Goal: Task Accomplishment & Management: Manage account settings

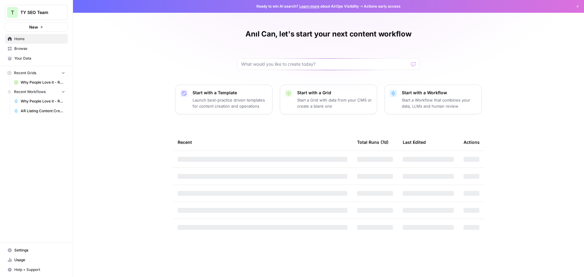
click at [576, 7] on icon "button" at bounding box center [578, 7] width 4 height 4
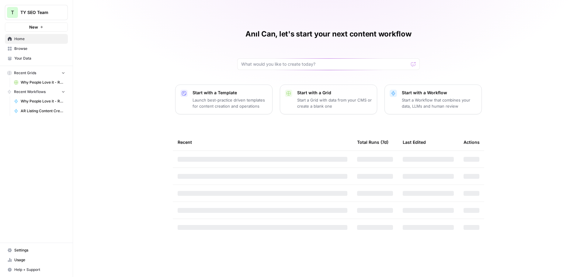
click at [34, 47] on span "Browse" at bounding box center [39, 48] width 51 height 5
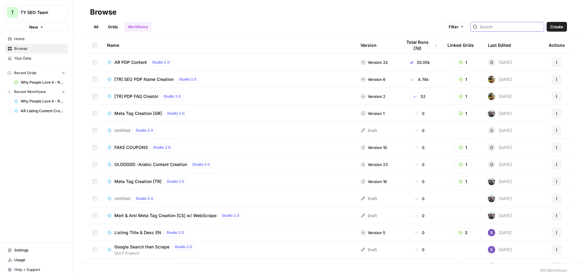
click at [500, 26] on input "search" at bounding box center [511, 27] width 62 height 6
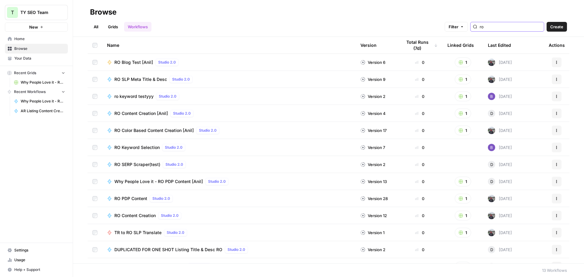
type input "ro content"
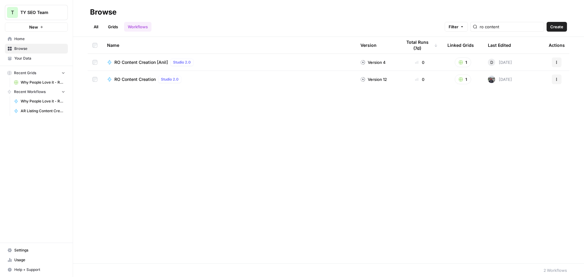
click at [149, 64] on span "RO Content Creation [Anil]" at bounding box center [141, 62] width 54 height 6
click at [135, 59] on span "RO Content Creation [Anil]" at bounding box center [141, 62] width 54 height 6
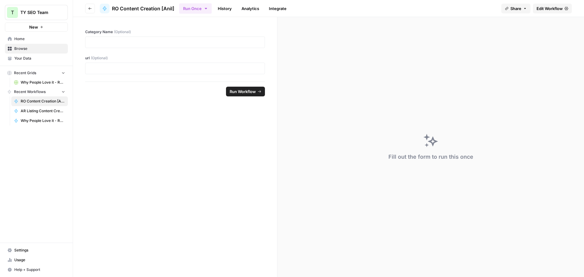
click at [90, 9] on icon "button" at bounding box center [90, 9] width 4 height 4
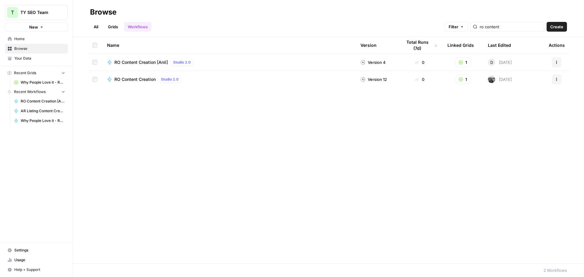
click at [119, 28] on link "Grids" at bounding box center [112, 27] width 17 height 10
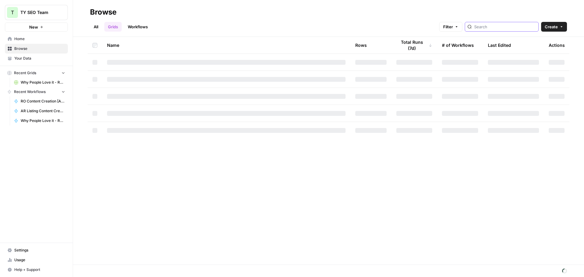
click at [496, 27] on input "search" at bounding box center [505, 27] width 62 height 6
type input "ro content"
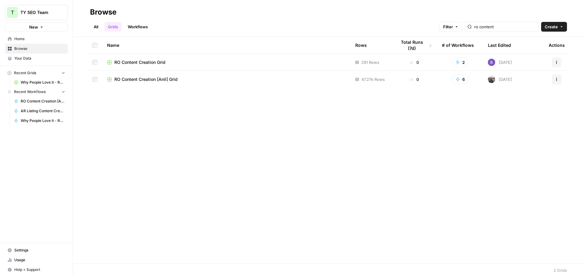
click at [130, 62] on span "RO Content Creation Grid" at bounding box center [139, 62] width 51 height 6
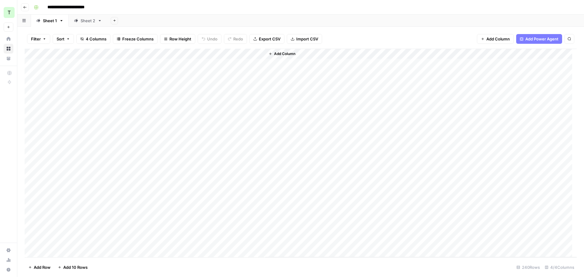
click at [142, 52] on div "Add Column" at bounding box center [301, 153] width 552 height 209
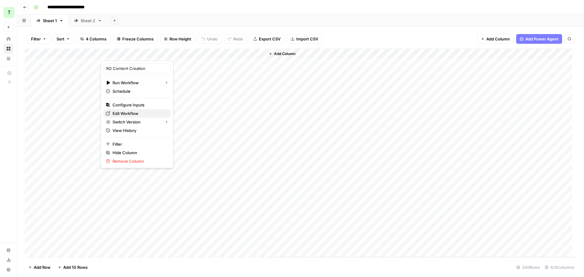
click at [127, 110] on link "Edit Workflow" at bounding box center [136, 113] width 67 height 9
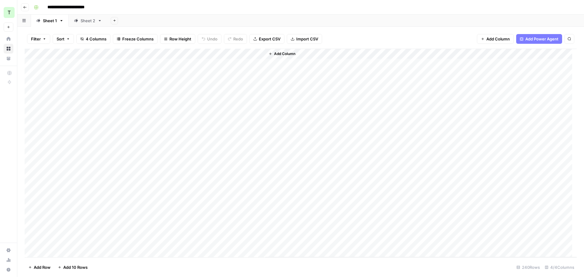
click at [81, 22] on div "Sheet 2" at bounding box center [88, 21] width 15 height 6
click at [53, 22] on div "Sheet 1" at bounding box center [50, 21] width 14 height 6
click at [27, 9] on button "Go back" at bounding box center [25, 7] width 8 height 8
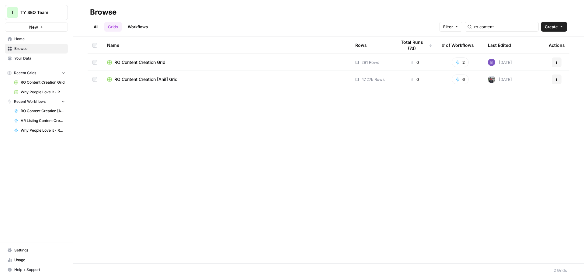
click at [157, 80] on span "RO Content Creation [Anil] Grid" at bounding box center [145, 79] width 63 height 6
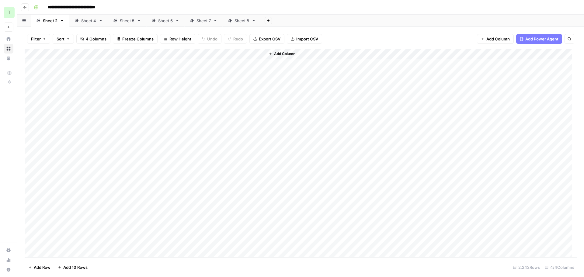
click at [197, 52] on div "Add Column" at bounding box center [301, 153] width 552 height 209
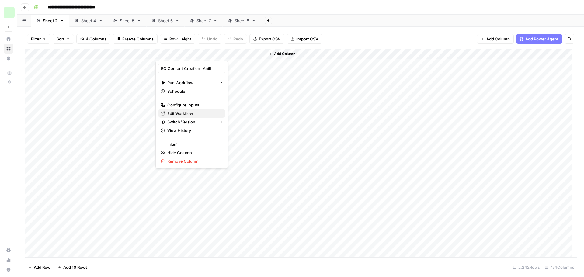
click at [182, 114] on span "Edit Workflow" at bounding box center [193, 113] width 53 height 6
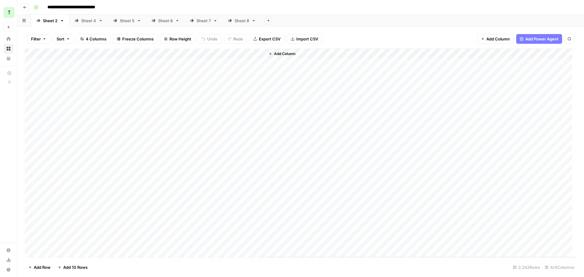
click at [197, 54] on div "Add Column" at bounding box center [301, 153] width 552 height 209
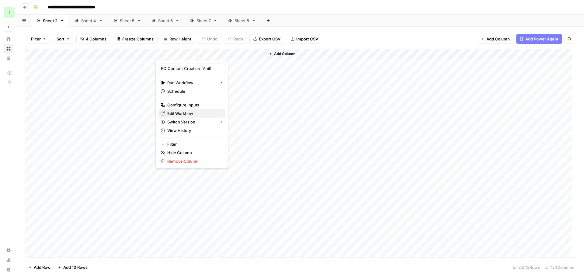
click at [175, 113] on span "Edit Workflow" at bounding box center [193, 113] width 53 height 6
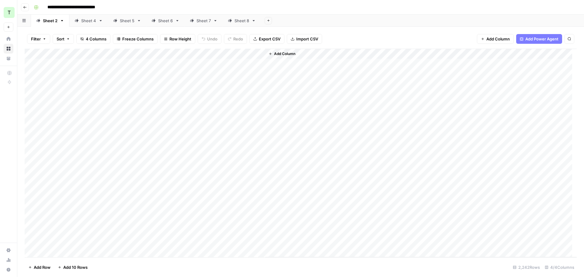
click at [198, 52] on div "Add Column" at bounding box center [301, 153] width 552 height 209
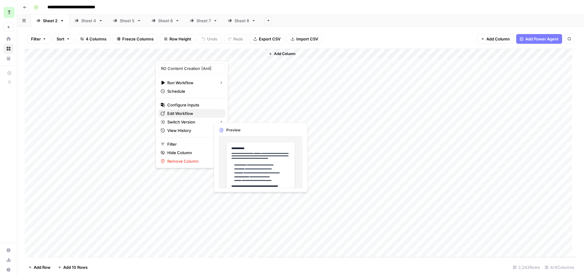
click at [177, 114] on span "Edit Workflow" at bounding box center [193, 113] width 53 height 6
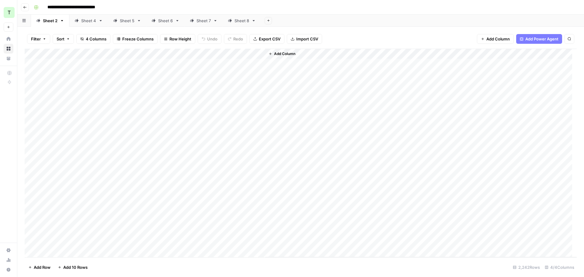
click at [60, 21] on icon "button" at bounding box center [62, 21] width 4 height 4
click at [71, 51] on div "Delete Sheet" at bounding box center [84, 54] width 38 height 6
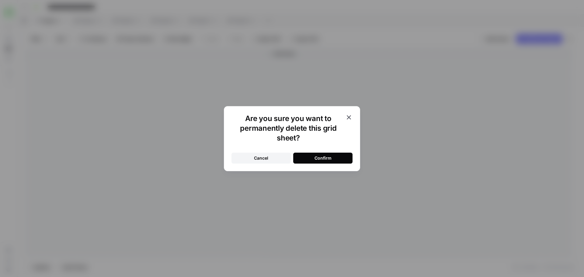
click at [316, 155] on div "Confirm" at bounding box center [323, 158] width 17 height 6
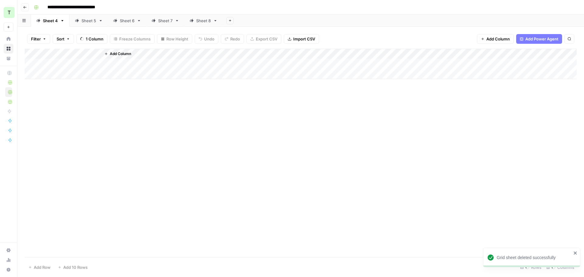
click at [61, 23] on link "Sheet 4" at bounding box center [50, 21] width 39 height 12
click at [62, 20] on icon "button" at bounding box center [62, 20] width 2 height 1
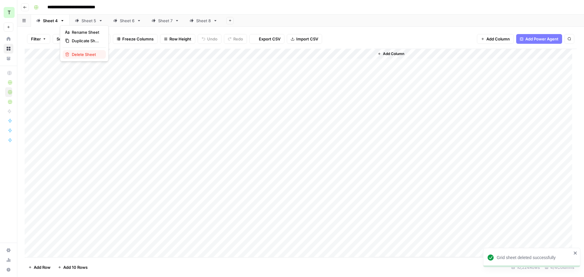
click at [79, 56] on span "Delete Sheet" at bounding box center [86, 54] width 29 height 6
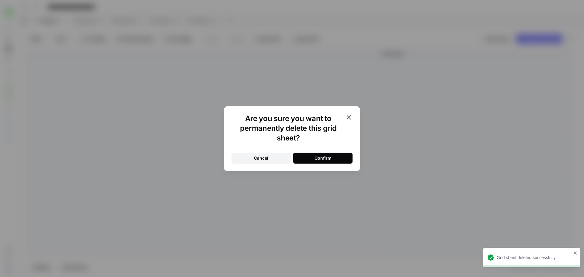
click at [308, 153] on button "Confirm" at bounding box center [322, 158] width 59 height 11
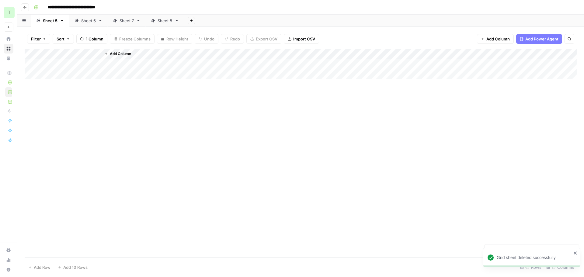
click at [60, 20] on icon "button" at bounding box center [62, 21] width 4 height 4
click at [82, 56] on span "Delete Sheet" at bounding box center [86, 54] width 29 height 6
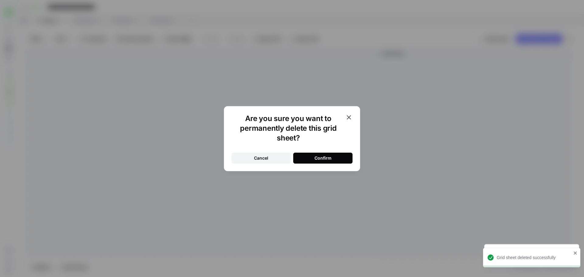
click at [315, 161] on div "Confirm" at bounding box center [323, 158] width 17 height 6
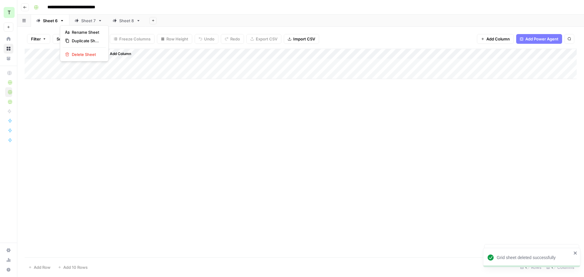
click at [62, 22] on icon "button" at bounding box center [62, 21] width 4 height 4
click at [76, 53] on span "Delete Sheet" at bounding box center [86, 54] width 29 height 6
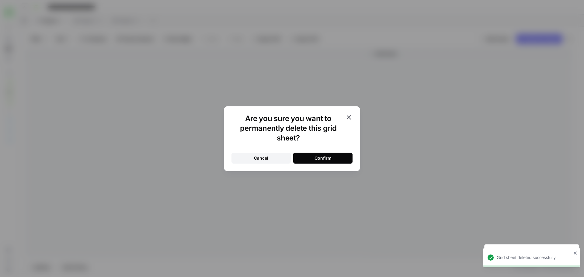
click at [351, 157] on button "Confirm" at bounding box center [322, 158] width 59 height 11
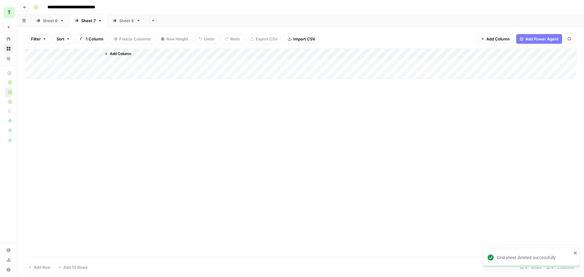
click at [61, 21] on icon at bounding box center [62, 21] width 4 height 4
click at [98, 21] on icon at bounding box center [100, 21] width 4 height 4
click at [63, 20] on icon "button" at bounding box center [62, 21] width 4 height 4
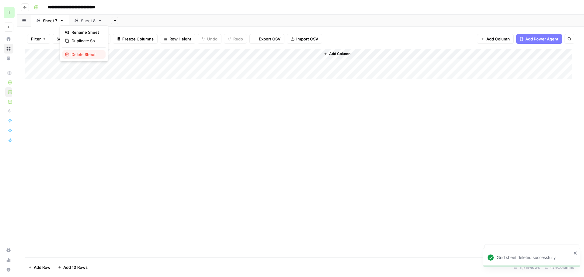
click at [81, 52] on span "Delete Sheet" at bounding box center [86, 54] width 29 height 6
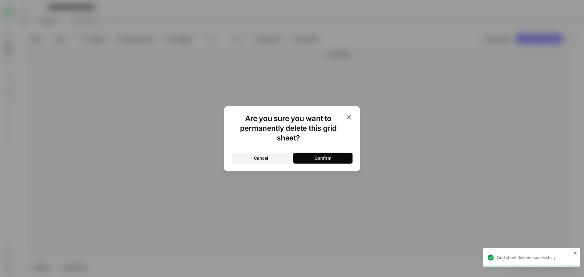
click at [325, 159] on div "Confirm" at bounding box center [323, 158] width 17 height 6
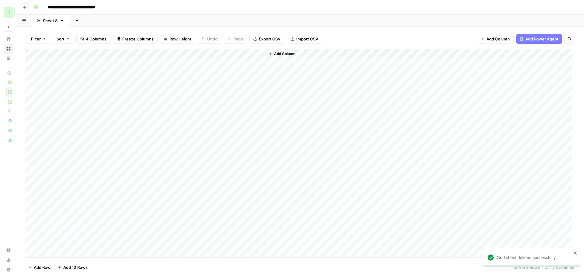
click at [73, 21] on button "Add Sheet" at bounding box center [76, 20] width 7 height 7
click at [96, 46] on button "From Workflow" at bounding box center [105, 50] width 59 height 9
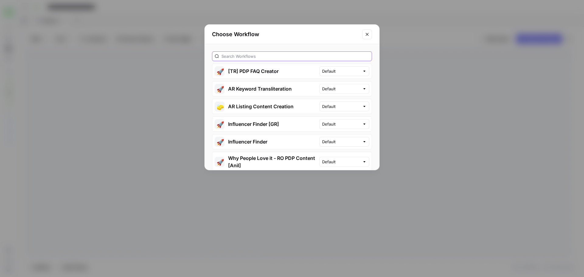
click at [271, 56] on input "text" at bounding box center [296, 56] width 148 height 6
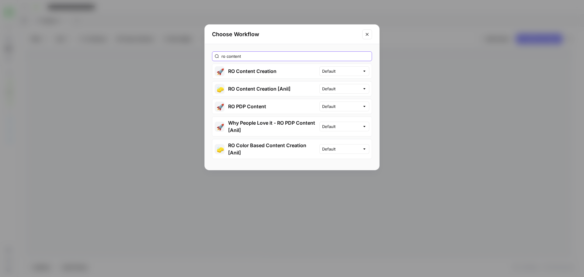
type input "ro content"
click at [255, 88] on button "🧽 RO Content Creation [Anil]" at bounding box center [265, 89] width 107 height 15
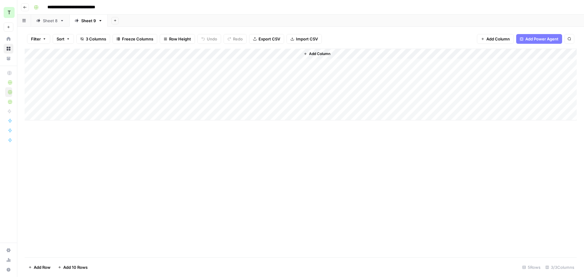
click at [61, 21] on icon at bounding box center [62, 21] width 4 height 4
click at [61, 21] on icon "button" at bounding box center [62, 21] width 4 height 4
click at [79, 53] on span "Delete Sheet" at bounding box center [86, 54] width 29 height 6
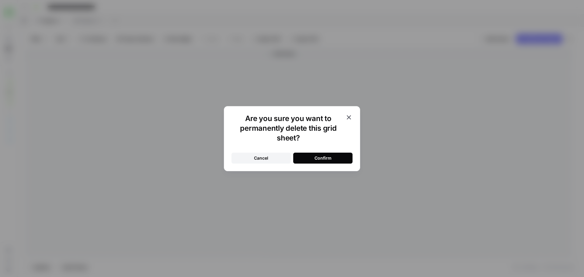
click at [316, 156] on div "Confirm" at bounding box center [323, 158] width 17 height 6
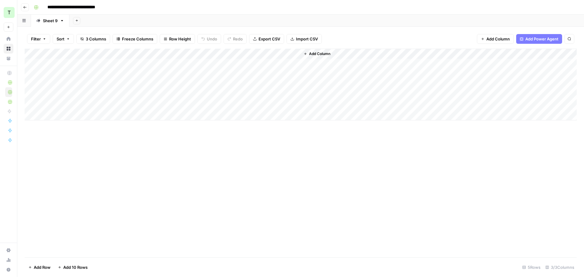
click at [187, 19] on div "Add Sheet" at bounding box center [326, 21] width 515 height 12
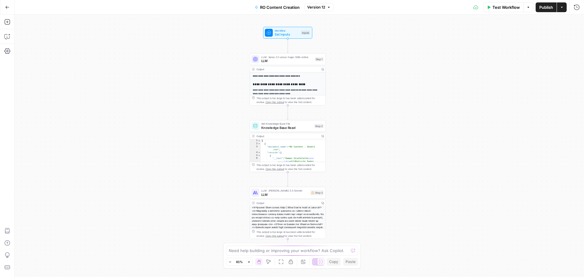
drag, startPoint x: 366, startPoint y: 53, endPoint x: 355, endPoint y: 54, distance: 11.6
click at [355, 54] on div "**********" at bounding box center [300, 146] width 570 height 263
click at [306, 62] on span "LLM" at bounding box center [287, 60] width 52 height 5
click at [576, 20] on icon "button" at bounding box center [577, 22] width 4 height 4
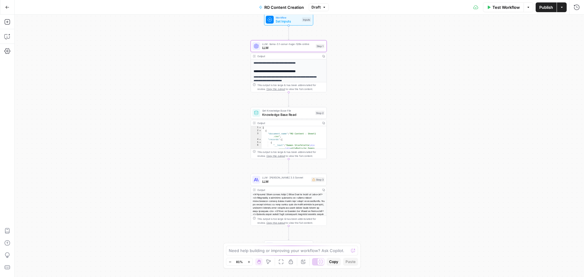
drag, startPoint x: 382, startPoint y: 75, endPoint x: 380, endPoint y: 63, distance: 11.7
click at [380, 63] on div "**********" at bounding box center [300, 146] width 570 height 263
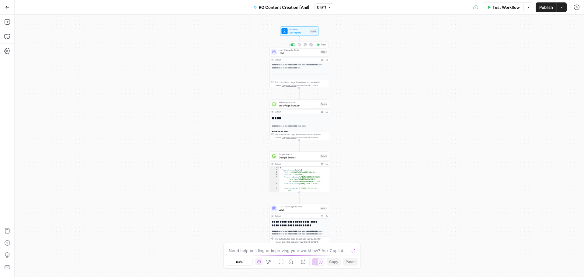
click at [287, 51] on span "LLM" at bounding box center [299, 53] width 40 height 4
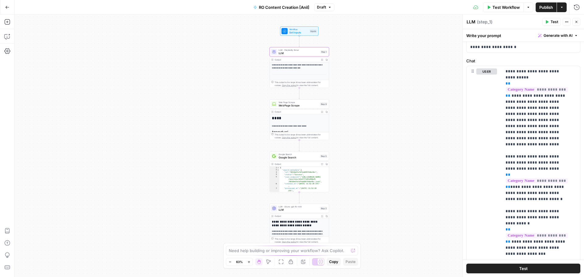
scroll to position [370, 0]
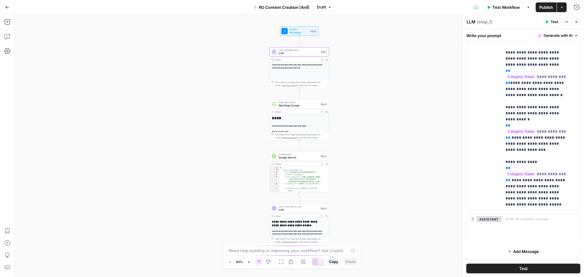
click at [574, 21] on button "Close" at bounding box center [577, 22] width 8 height 8
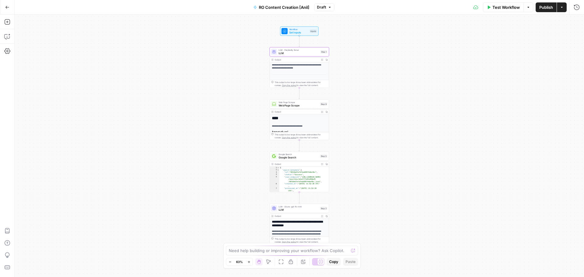
click at [292, 105] on span "Web Page Scrape" at bounding box center [299, 105] width 40 height 4
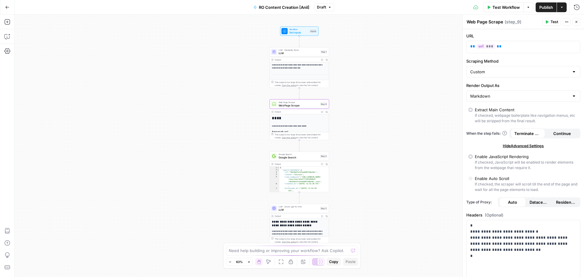
scroll to position [110, 0]
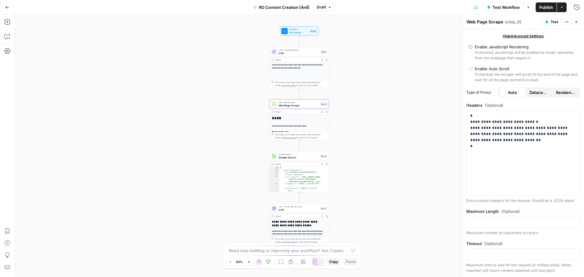
click at [577, 23] on icon "button" at bounding box center [577, 22] width 2 height 2
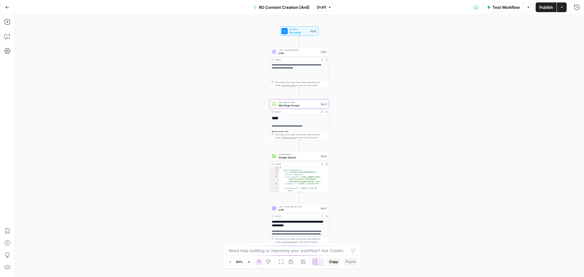
click at [287, 156] on span "Google Search" at bounding box center [299, 158] width 40 height 4
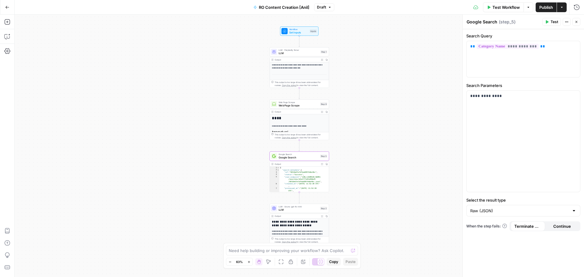
click at [575, 21] on icon "button" at bounding box center [577, 22] width 4 height 4
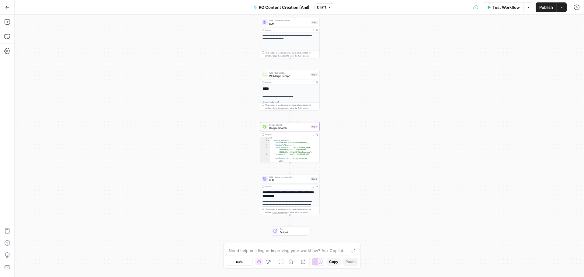
drag, startPoint x: 385, startPoint y: 146, endPoint x: 367, endPoint y: 117, distance: 34.3
click at [374, 110] on div "**********" at bounding box center [300, 146] width 570 height 263
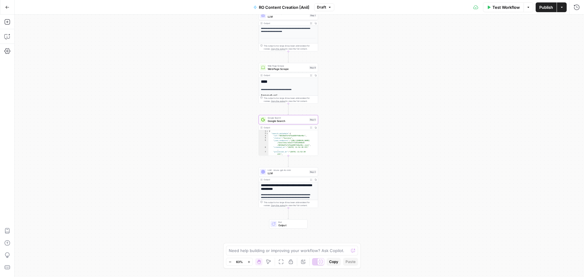
click at [291, 178] on div "Output" at bounding box center [286, 179] width 44 height 3
click at [294, 173] on span "LLM" at bounding box center [288, 173] width 40 height 4
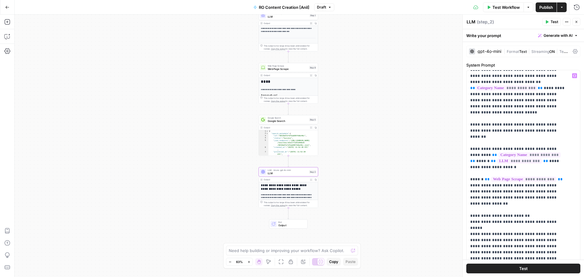
scroll to position [11, 0]
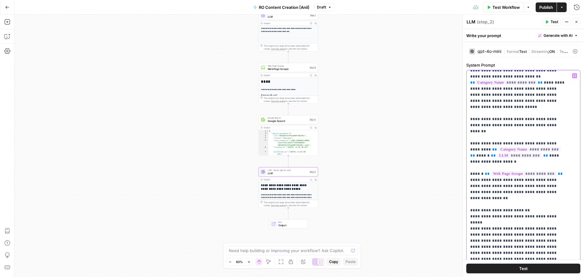
click at [515, 171] on span "**********" at bounding box center [523, 173] width 65 height 5
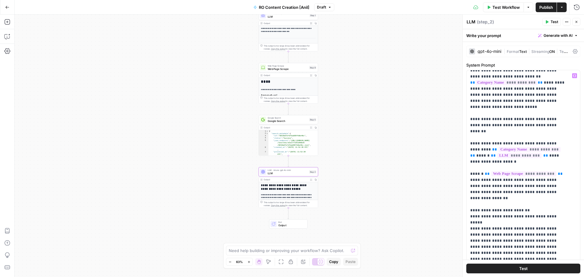
click at [394, 175] on div "**********" at bounding box center [300, 146] width 570 height 263
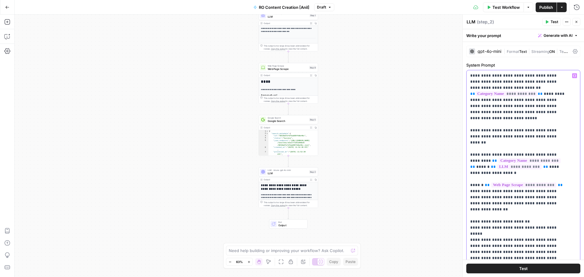
click at [484, 51] on div "gpt-4o-mini" at bounding box center [490, 51] width 24 height 4
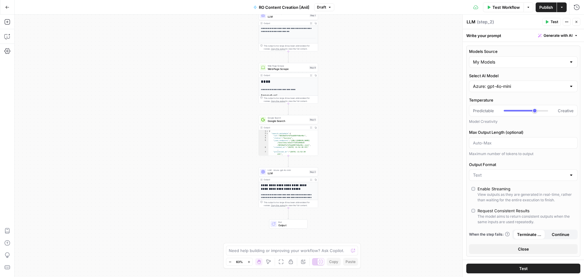
click at [508, 89] on div "Azure: gpt-4o-mini" at bounding box center [523, 87] width 109 height 12
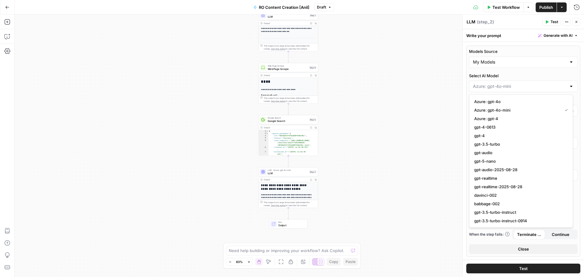
type input "Azure: gpt-4o-mini"
click at [577, 18] on button "Close" at bounding box center [577, 22] width 8 height 8
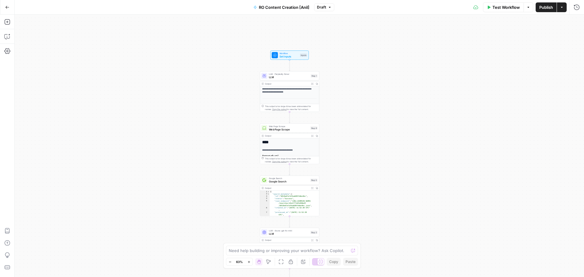
drag, startPoint x: 379, startPoint y: 64, endPoint x: 380, endPoint y: 125, distance: 60.6
click at [380, 125] on div "**********" at bounding box center [300, 146] width 570 height 263
drag, startPoint x: 401, startPoint y: 133, endPoint x: 395, endPoint y: 107, distance: 26.6
click at [396, 108] on div "**********" at bounding box center [300, 146] width 570 height 263
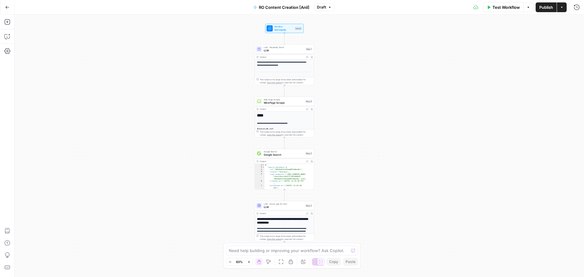
click at [275, 104] on span "Web Page Scrape" at bounding box center [284, 103] width 40 height 4
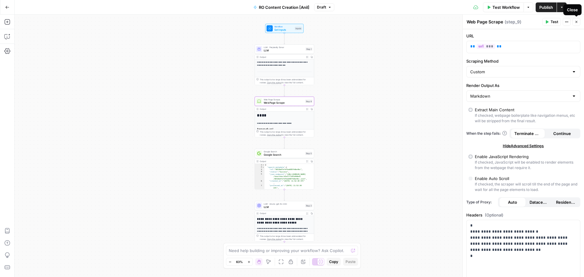
click at [574, 21] on button "Close" at bounding box center [577, 22] width 8 height 8
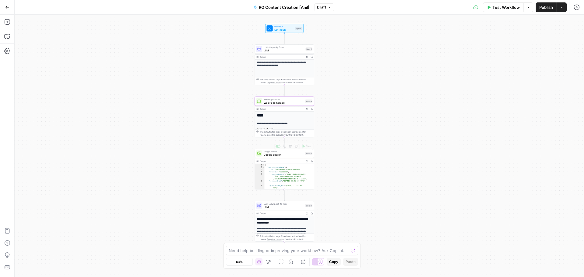
click at [290, 100] on span "Web Page Scrape" at bounding box center [284, 99] width 40 height 3
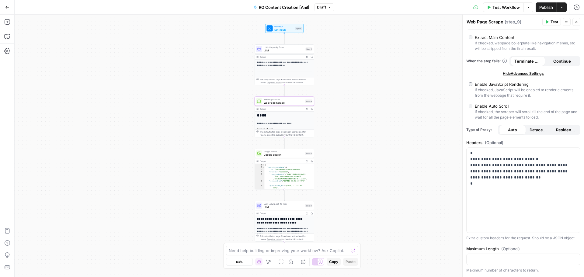
scroll to position [110, 0]
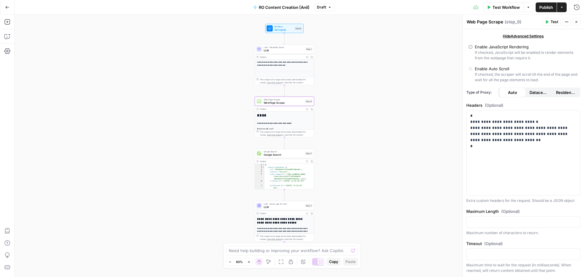
drag, startPoint x: 578, startPoint y: 21, endPoint x: 581, endPoint y: 23, distance: 3.2
click at [578, 20] on button "Close" at bounding box center [577, 22] width 8 height 8
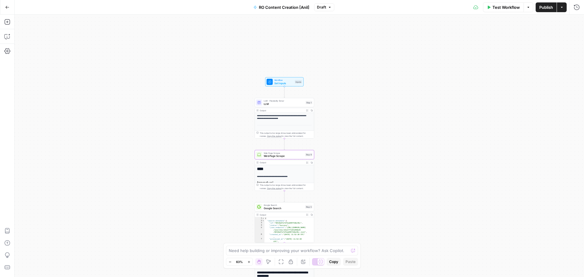
click at [248, 262] on icon "button" at bounding box center [248, 261] width 3 height 3
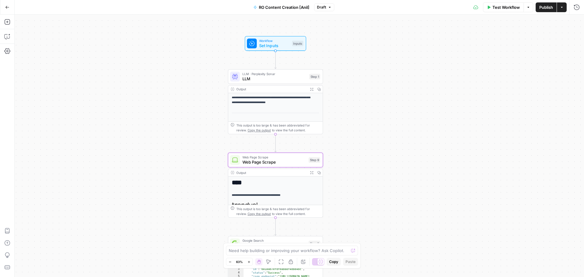
click at [248, 262] on icon "button" at bounding box center [248, 261] width 3 height 3
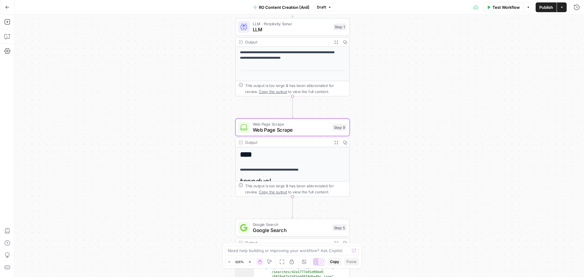
drag, startPoint x: 386, startPoint y: 138, endPoint x: 408, endPoint y: 102, distance: 41.8
click at [408, 102] on div "**********" at bounding box center [300, 146] width 570 height 263
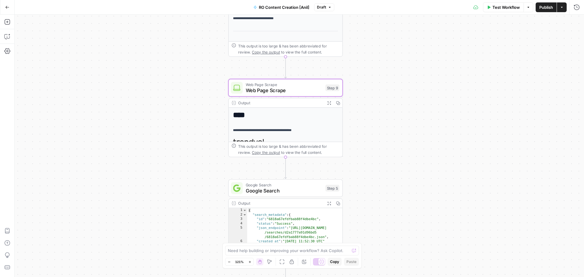
drag, startPoint x: 411, startPoint y: 155, endPoint x: 404, endPoint y: 116, distance: 39.5
click at [404, 116] on div "**********" at bounding box center [300, 146] width 570 height 263
click at [287, 90] on span "Web Page Scrape" at bounding box center [284, 89] width 77 height 7
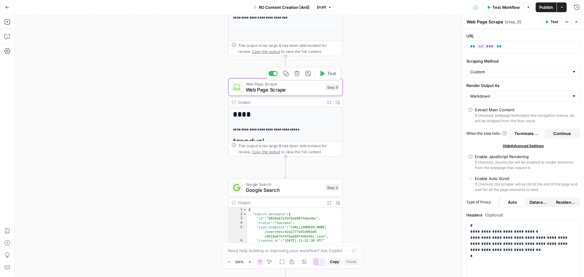
click at [297, 76] on icon "button" at bounding box center [297, 73] width 5 height 5
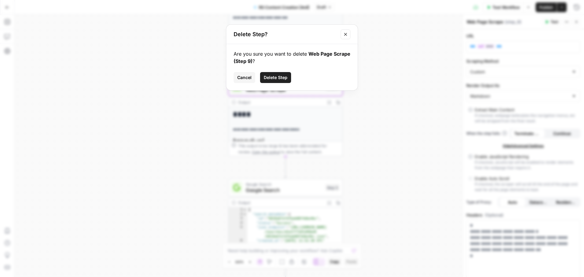
click at [273, 76] on span "Delete Step" at bounding box center [276, 78] width 24 height 6
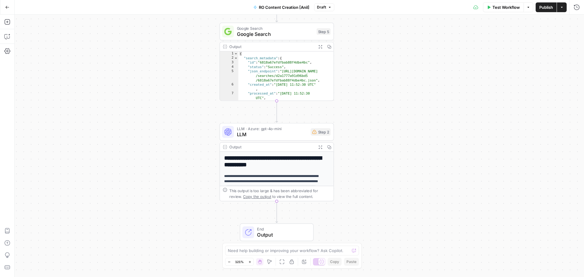
drag, startPoint x: 391, startPoint y: 113, endPoint x: 370, endPoint y: 63, distance: 53.8
click at [382, 56] on div "**********" at bounding box center [300, 146] width 570 height 263
click at [282, 135] on span "LLM" at bounding box center [272, 133] width 71 height 7
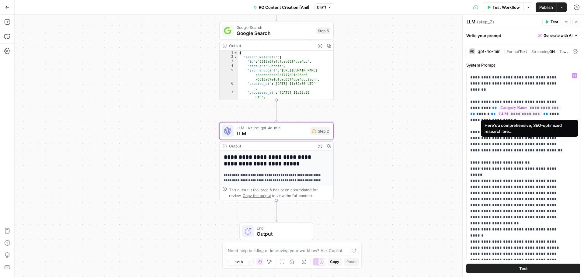
scroll to position [54, 0]
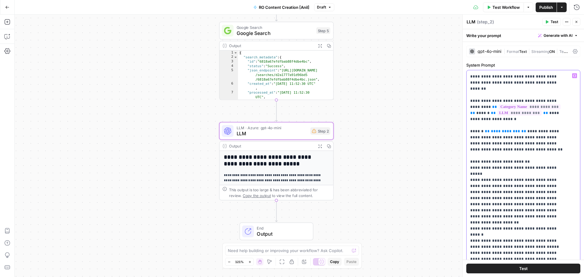
drag, startPoint x: 517, startPoint y: 145, endPoint x: 468, endPoint y: 126, distance: 52.2
click at [468, 126] on div "**********" at bounding box center [521, 194] width 109 height 248
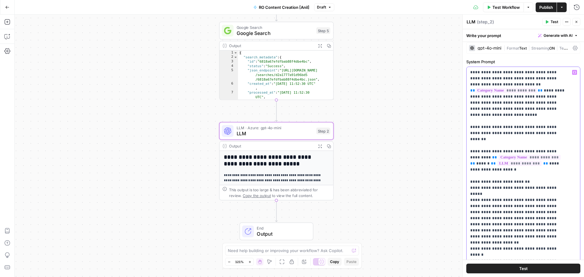
scroll to position [0, 0]
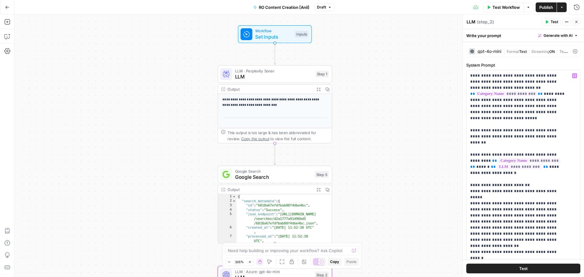
drag, startPoint x: 419, startPoint y: 58, endPoint x: 414, endPoint y: 198, distance: 140.1
click at [419, 203] on div "**********" at bounding box center [300, 146] width 570 height 263
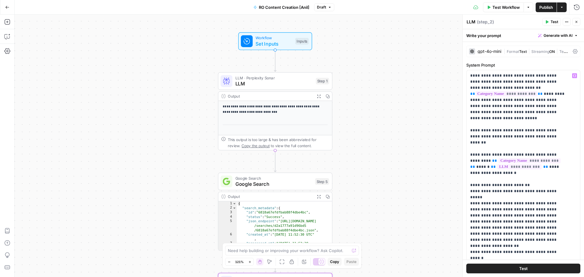
click at [276, 46] on span "Set Inputs" at bounding box center [274, 43] width 37 height 7
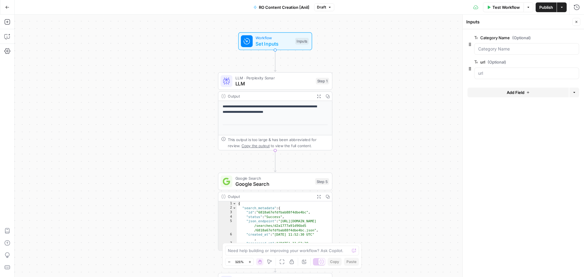
click at [76, 33] on div "**********" at bounding box center [300, 146] width 570 height 263
click at [564, 5] on icon "button" at bounding box center [562, 7] width 4 height 4
click at [577, 9] on icon "button" at bounding box center [577, 7] width 6 height 6
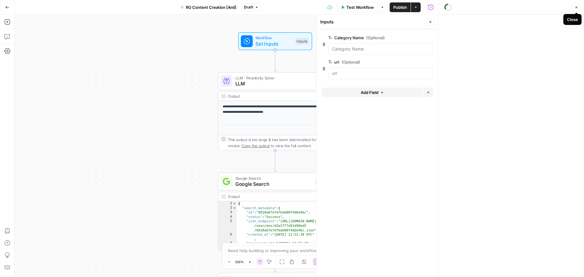
click at [576, 5] on icon "button" at bounding box center [577, 7] width 4 height 4
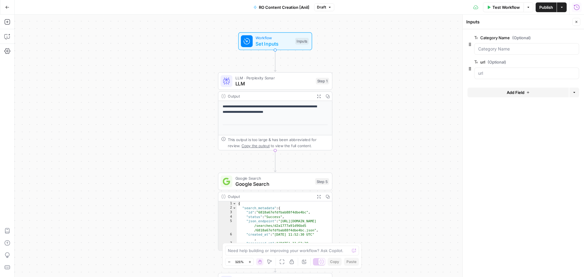
click at [578, 6] on icon "button" at bounding box center [577, 7] width 6 height 6
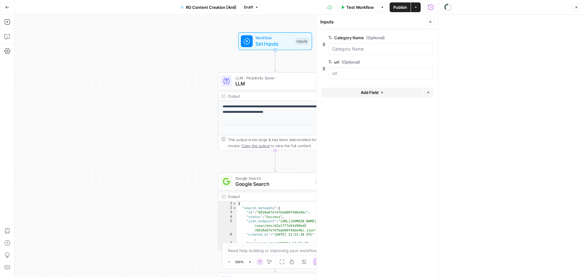
click at [574, 6] on button "Close" at bounding box center [577, 7] width 8 height 8
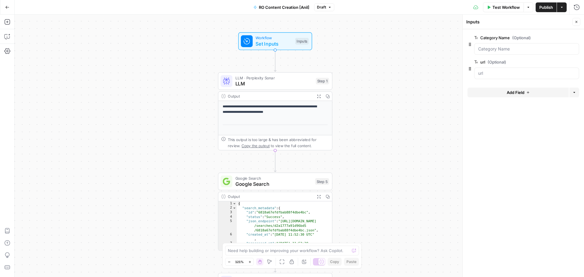
click at [528, 7] on icon "button" at bounding box center [529, 7] width 2 height 1
click at [474, 6] on icon at bounding box center [475, 7] width 5 height 5
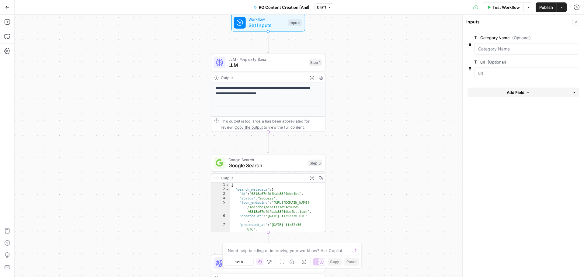
drag, startPoint x: 425, startPoint y: 143, endPoint x: 418, endPoint y: 124, distance: 20.9
click at [418, 124] on div "**********" at bounding box center [300, 146] width 570 height 263
click at [578, 8] on icon "button" at bounding box center [576, 6] width 5 height 5
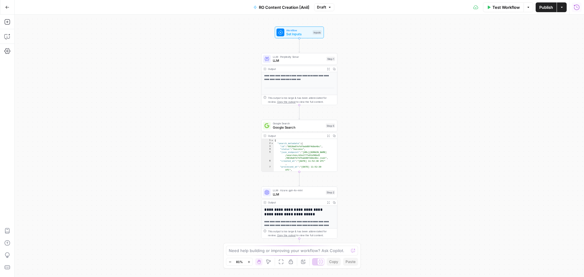
click at [575, 10] on button "Run History" at bounding box center [577, 7] width 10 height 10
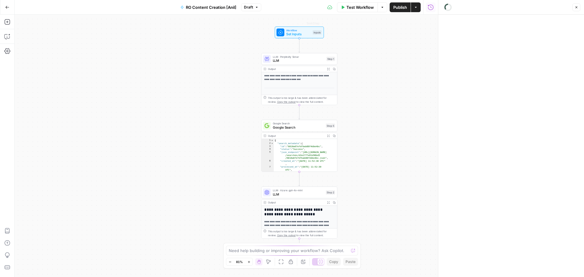
click at [250, 7] on span "Draft" at bounding box center [248, 7] width 9 height 5
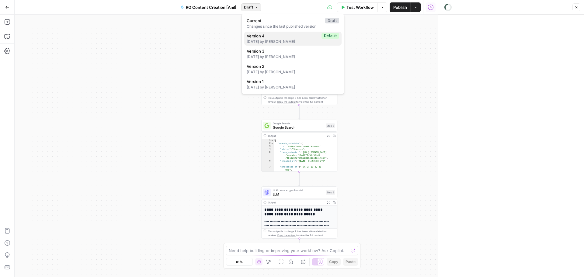
click at [271, 40] on div "4 months ago by Anıl Can Çeri" at bounding box center [293, 41] width 93 height 5
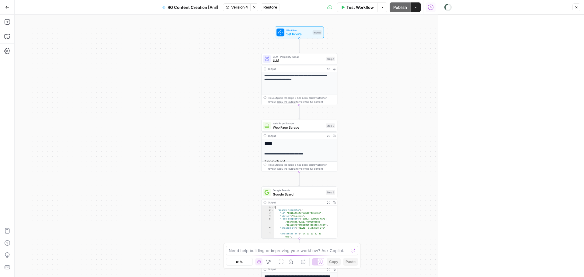
click at [265, 8] on span "Restore" at bounding box center [271, 7] width 14 height 5
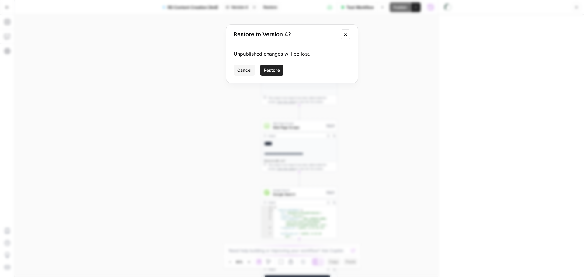
click at [275, 68] on span "Restore" at bounding box center [272, 70] width 16 height 6
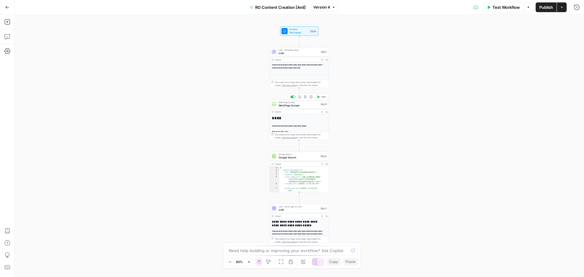
click at [285, 104] on span "Web Page Scrape" at bounding box center [299, 105] width 40 height 4
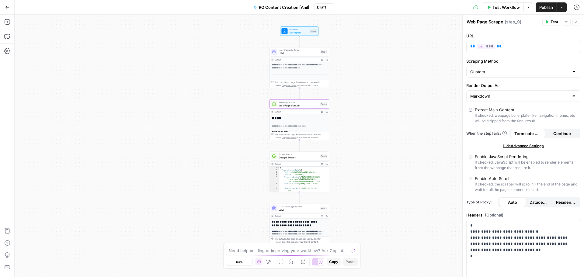
drag, startPoint x: 577, startPoint y: 22, endPoint x: 515, endPoint y: 14, distance: 62.0
click at [577, 22] on icon "button" at bounding box center [577, 22] width 4 height 4
